Goal: Navigation & Orientation: Go to known website

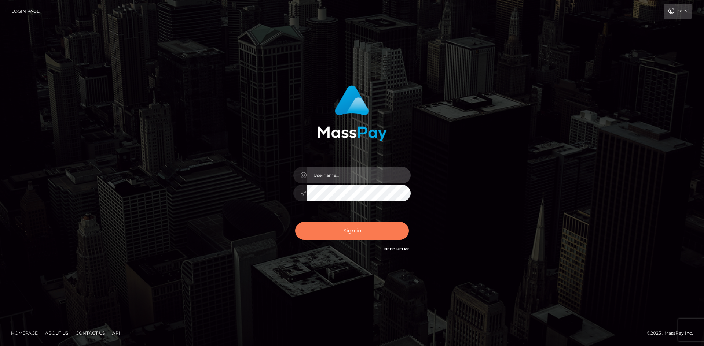
type input "knap.greatlife"
click at [354, 232] on button "Sign in" at bounding box center [352, 231] width 114 height 18
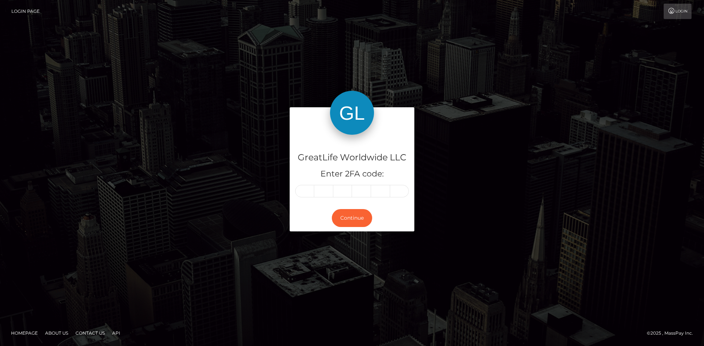
click at [306, 194] on input "text" at bounding box center [304, 191] width 19 height 12
click at [307, 192] on input "text" at bounding box center [304, 191] width 19 height 12
type input "4"
type input "1"
type input "9"
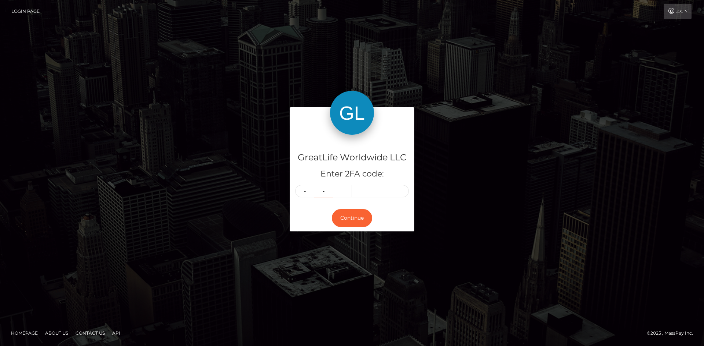
type input "6"
type input "3"
type input "5"
type input "9"
type input "7"
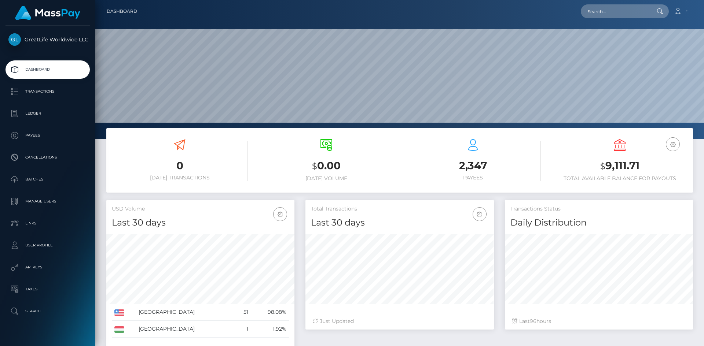
scroll to position [130, 188]
click at [606, 11] on input "text" at bounding box center [615, 11] width 69 height 14
paste input "chrissy@wholisticvitalityhealth.com"
type input "chrissy@wholisticvitalityhealth.com"
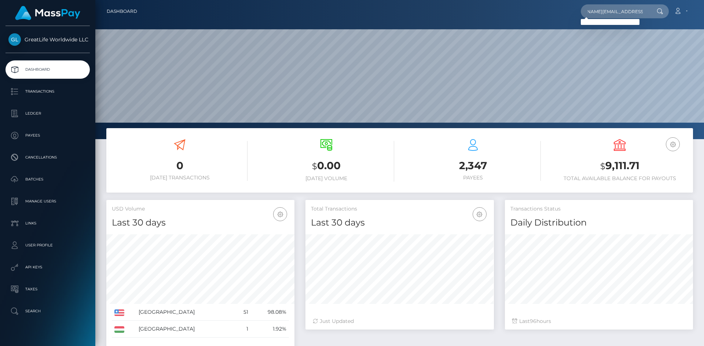
click at [600, 22] on div "Loading... Loading..." at bounding box center [610, 22] width 59 height 6
click at [600, 22] on nav "Dashboard chrissy@wholisticvitalityhealth.com Loading... Loading... Account Log…" at bounding box center [399, 11] width 609 height 23
click at [627, 15] on input "chrissy@wholisticvitalityhealth.com" at bounding box center [615, 11] width 69 height 14
click at [650, 15] on div at bounding box center [659, 11] width 19 height 14
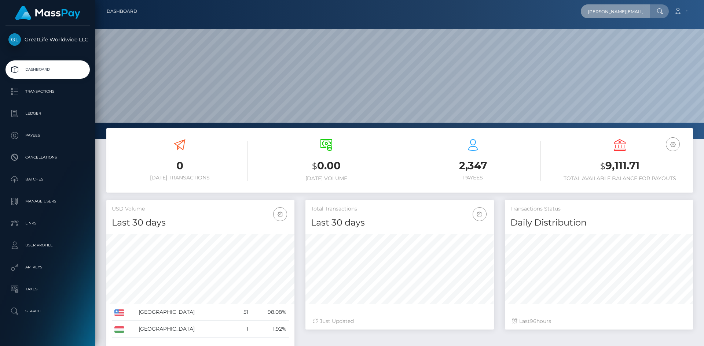
click at [647, 11] on input "chrissy@wholisticvitalityhealth.com" at bounding box center [615, 11] width 69 height 14
drag, startPoint x: 644, startPoint y: 11, endPoint x: 590, endPoint y: 11, distance: 54.3
click at [590, 11] on input "chrissy@wholisticvitalityhealth.com" at bounding box center [615, 11] width 69 height 14
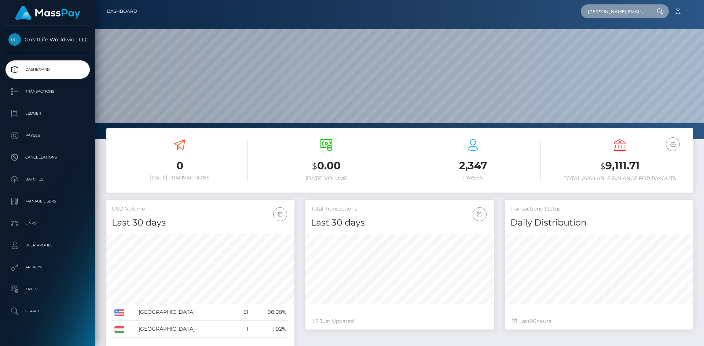
click at [591, 11] on input "chrissy@wholisticvitalityhealth.com" at bounding box center [615, 11] width 69 height 14
